Goal: Find specific page/section: Find specific page/section

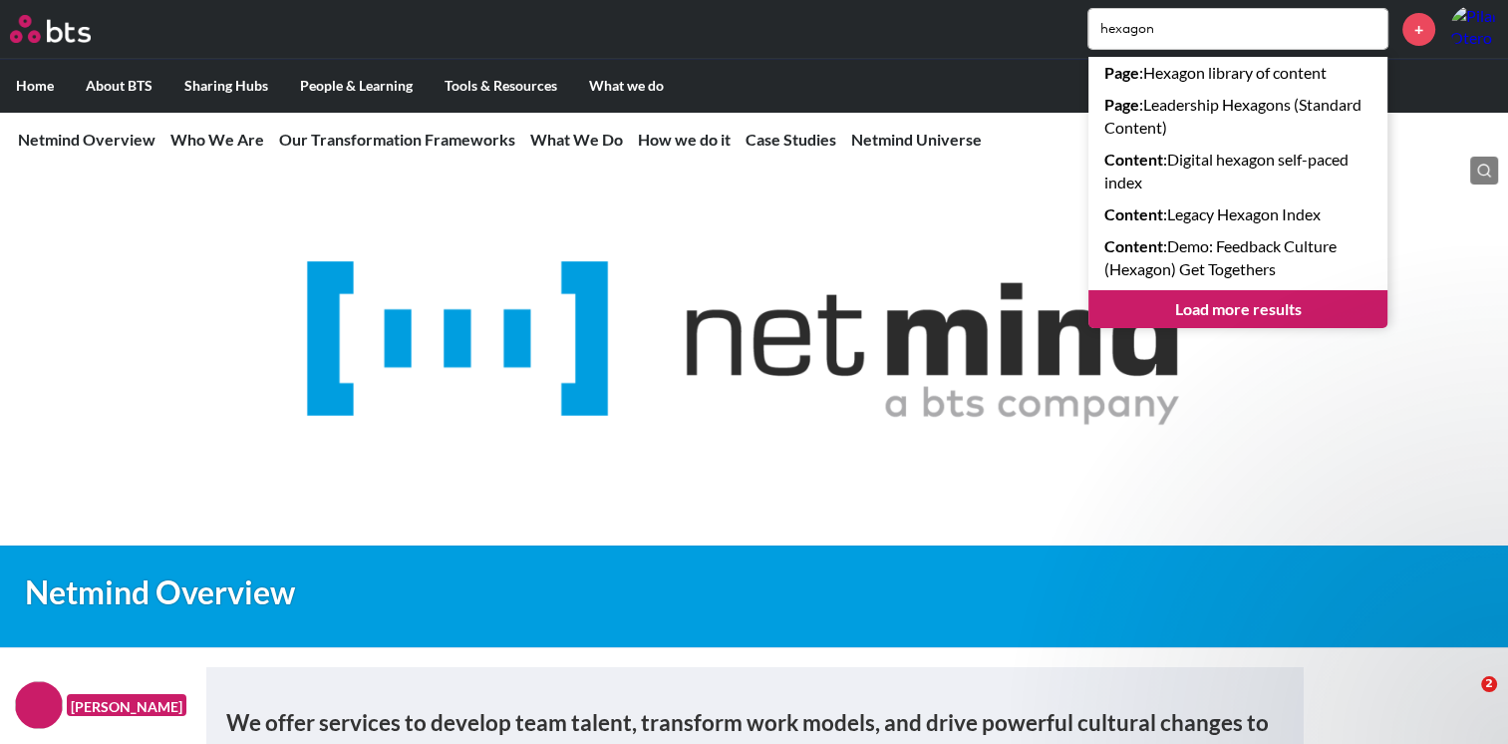
click at [1192, 28] on input "hexagon" at bounding box center [1237, 29] width 299 height 40
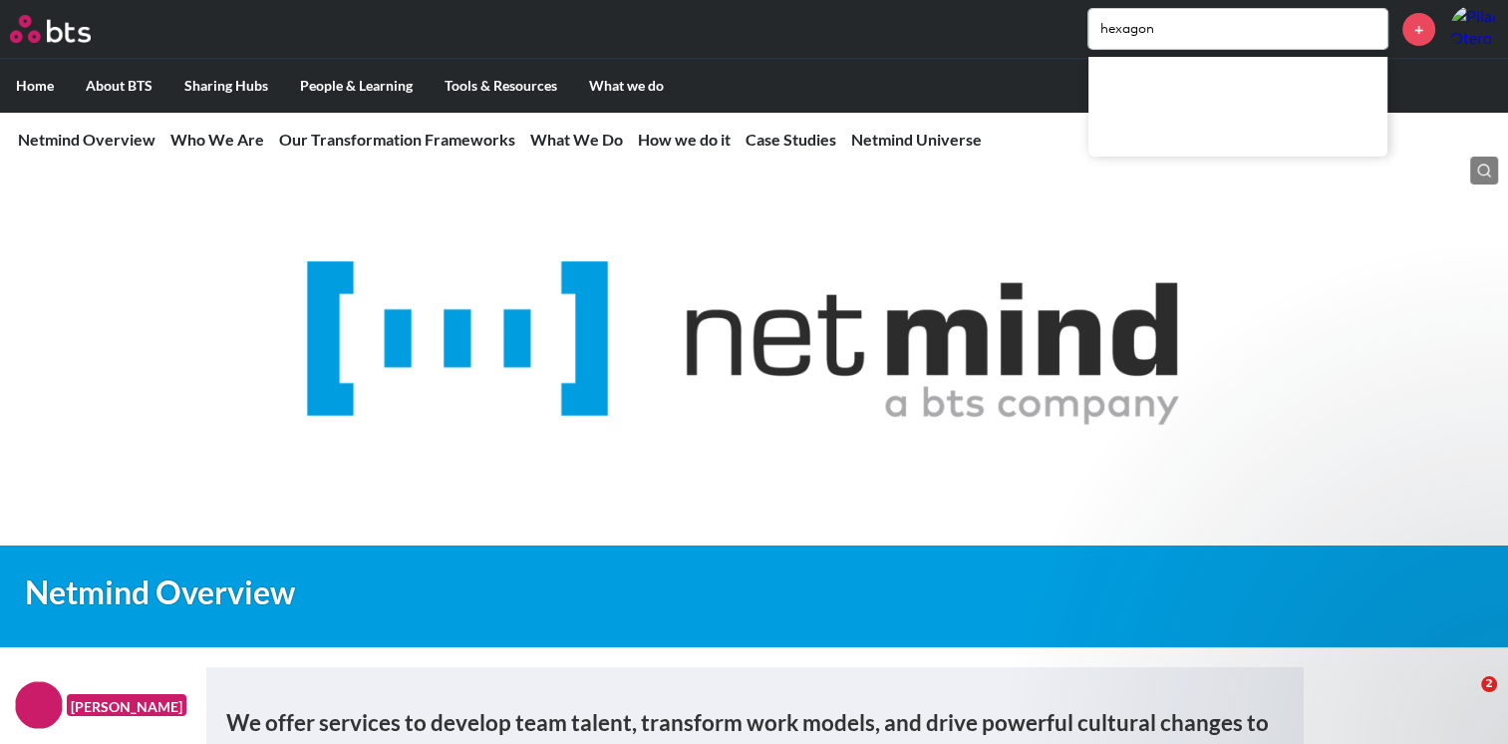
click at [1192, 28] on input "hexagon" at bounding box center [1237, 29] width 299 height 40
type input "repository"
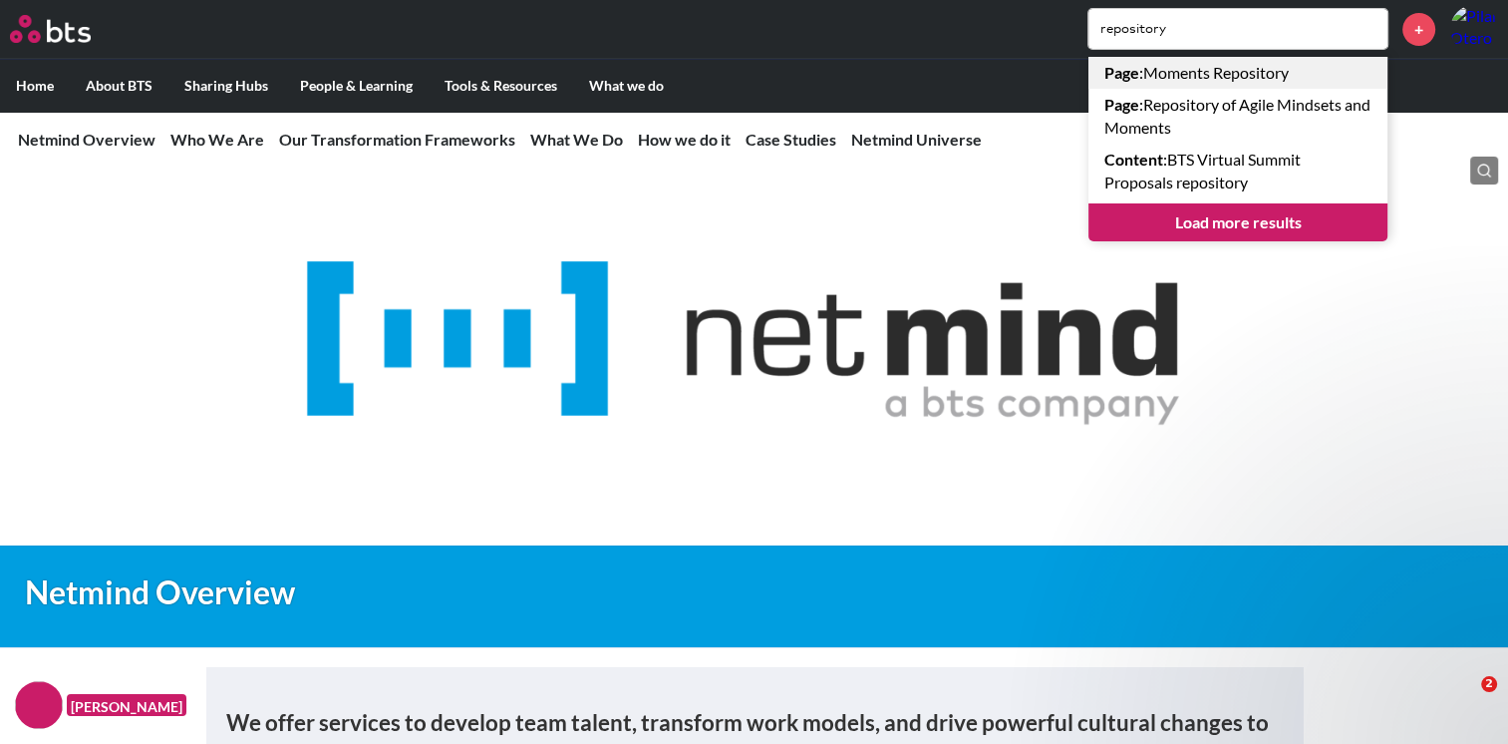
click at [1185, 74] on link "Page : Moments Repository" at bounding box center [1237, 73] width 299 height 32
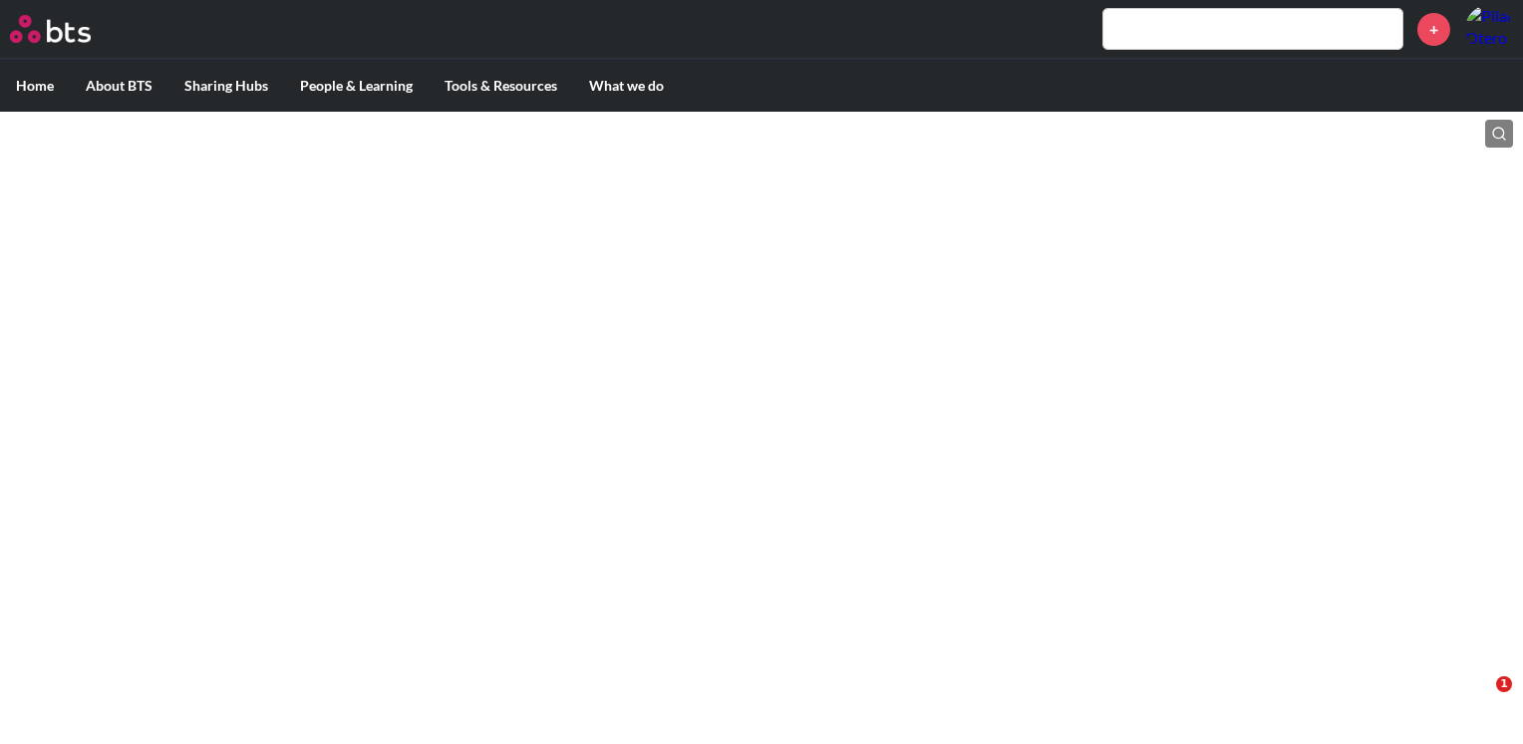
click at [1180, 14] on input "text" at bounding box center [1252, 29] width 299 height 40
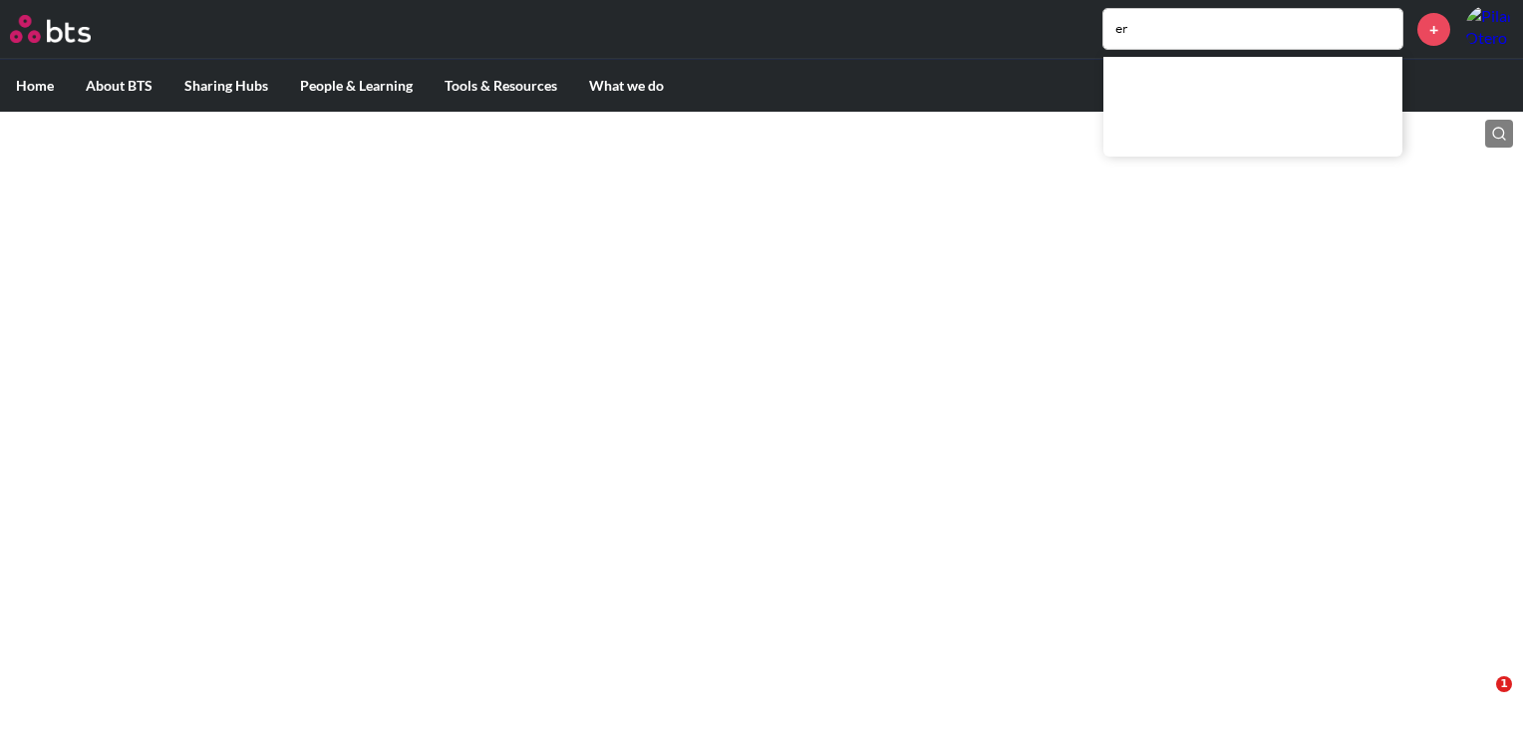
type input "e"
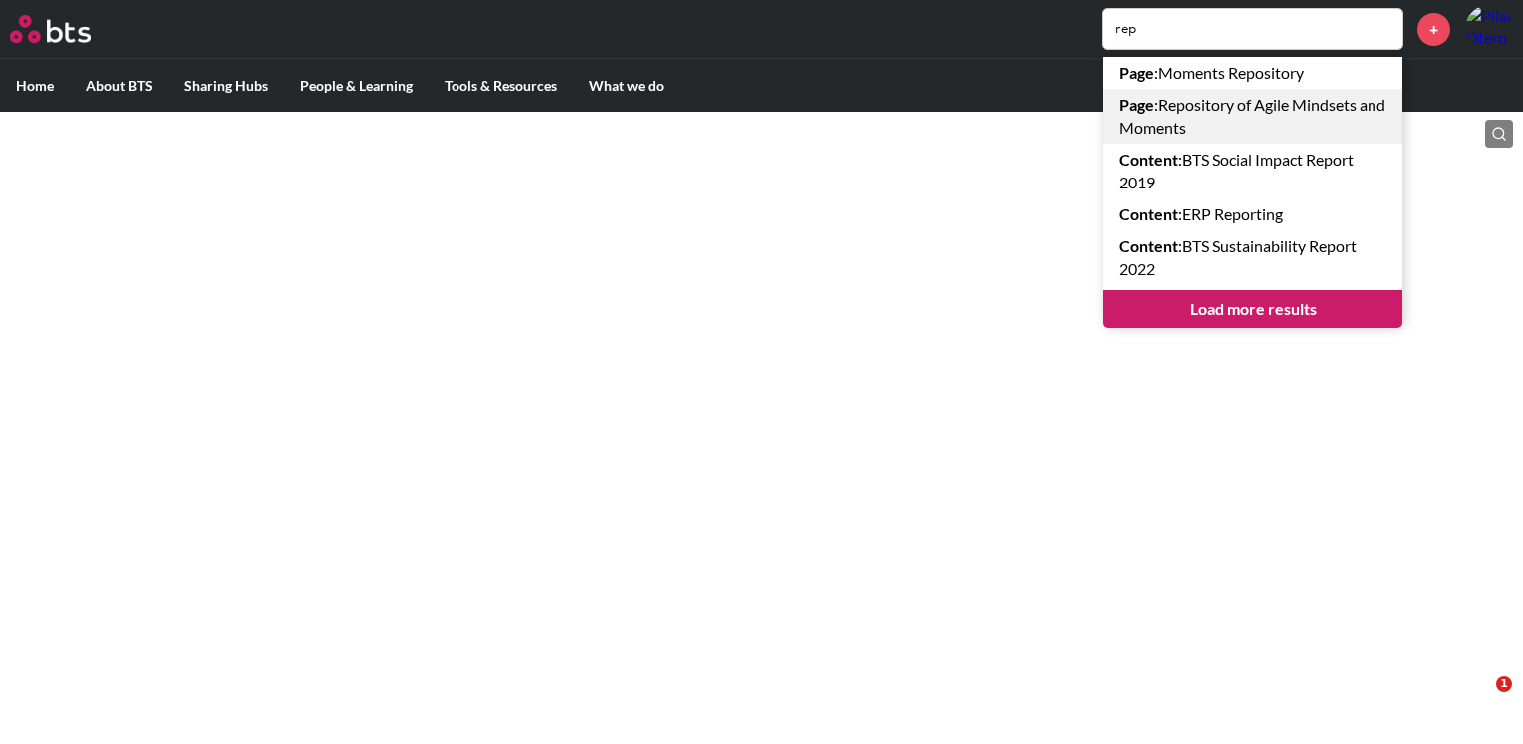
type input "rep"
click at [1183, 113] on link "Page : Repository of Agile Mindsets and Moments" at bounding box center [1252, 116] width 299 height 55
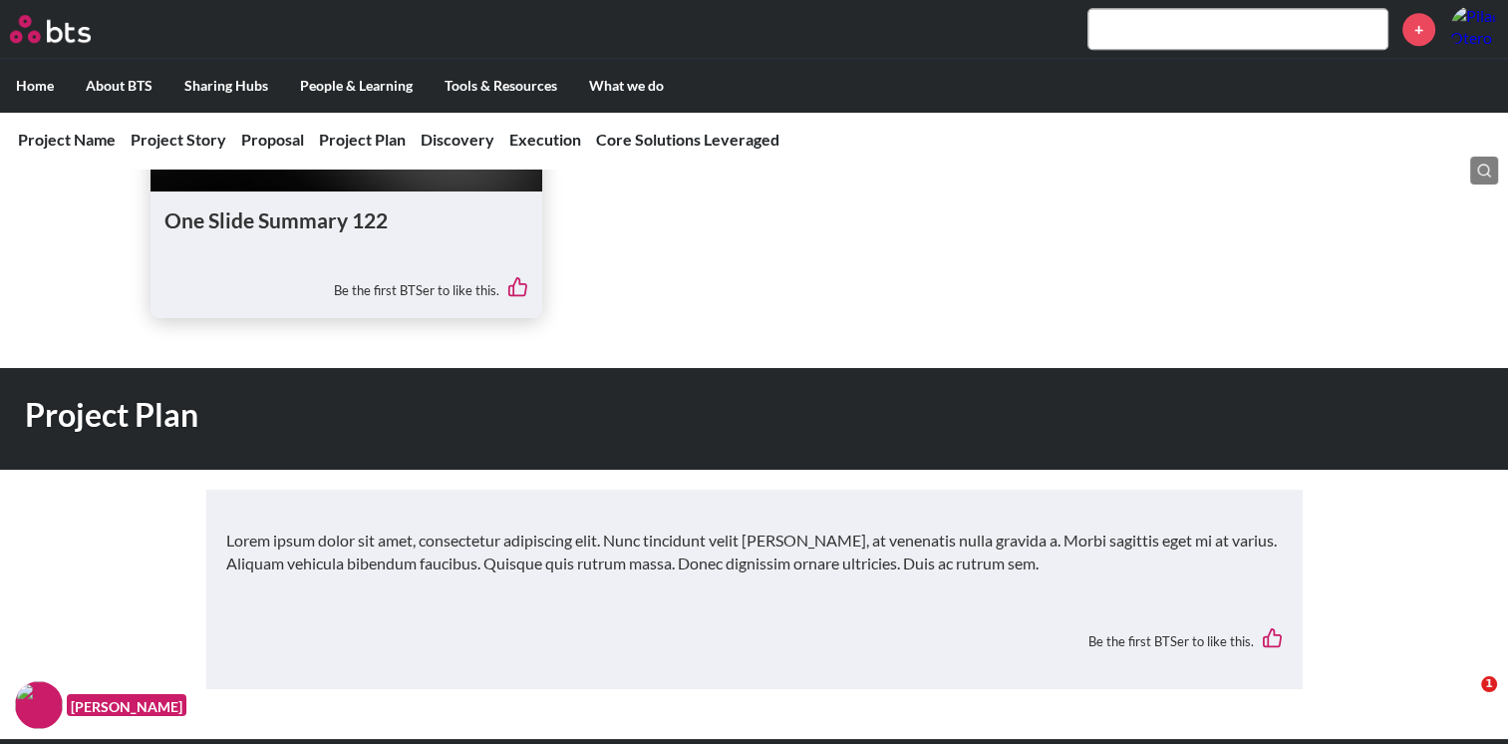
scroll to position [1144, 0]
